Goal: Check status

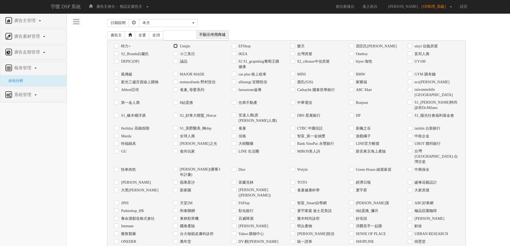
drag, startPoint x: 176, startPoint y: 48, endPoint x: 181, endPoint y: 45, distance: 5.6
click at [177, 48] on div "Uniqlo" at bounding box center [198, 46] width 51 height 6
click at [186, 47] on label "Uniqlo" at bounding box center [185, 46] width 12 height 5
click at [177, 47] on input "Uniqlo" at bounding box center [174, 45] width 3 height 3
checkbox input "true"
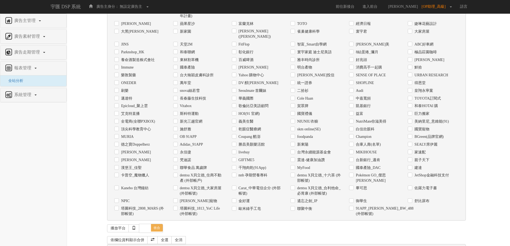
scroll to position [164, 0]
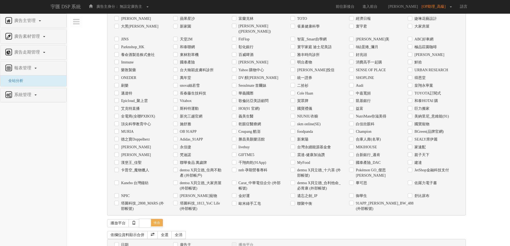
click at [124, 242] on label "日期" at bounding box center [124, 244] width 9 height 5
click at [118, 243] on input "日期" at bounding box center [115, 244] width 3 height 3
checkbox input "true"
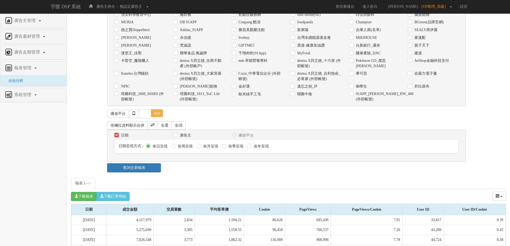
scroll to position [300, 0]
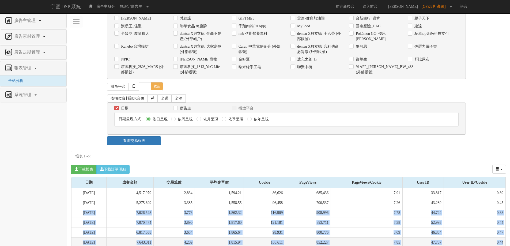
drag, startPoint x: 84, startPoint y: 184, endPoint x: 503, endPoint y: 217, distance: 420.5
click at [503, 217] on tbody "[DATE] 4,517,979 2,834 1,594.21 86,626 685,436 7.91 33,817 0.39 [DATE] 5,275,69…" at bounding box center [288, 227] width 434 height 79
copy tbody "[DATE] 7,026,548 3,773 1,862.32 116,909 908,996 7.78 44,724 0.38 [DATE] 7,070,4…"
